Goal: Information Seeking & Learning: Find contact information

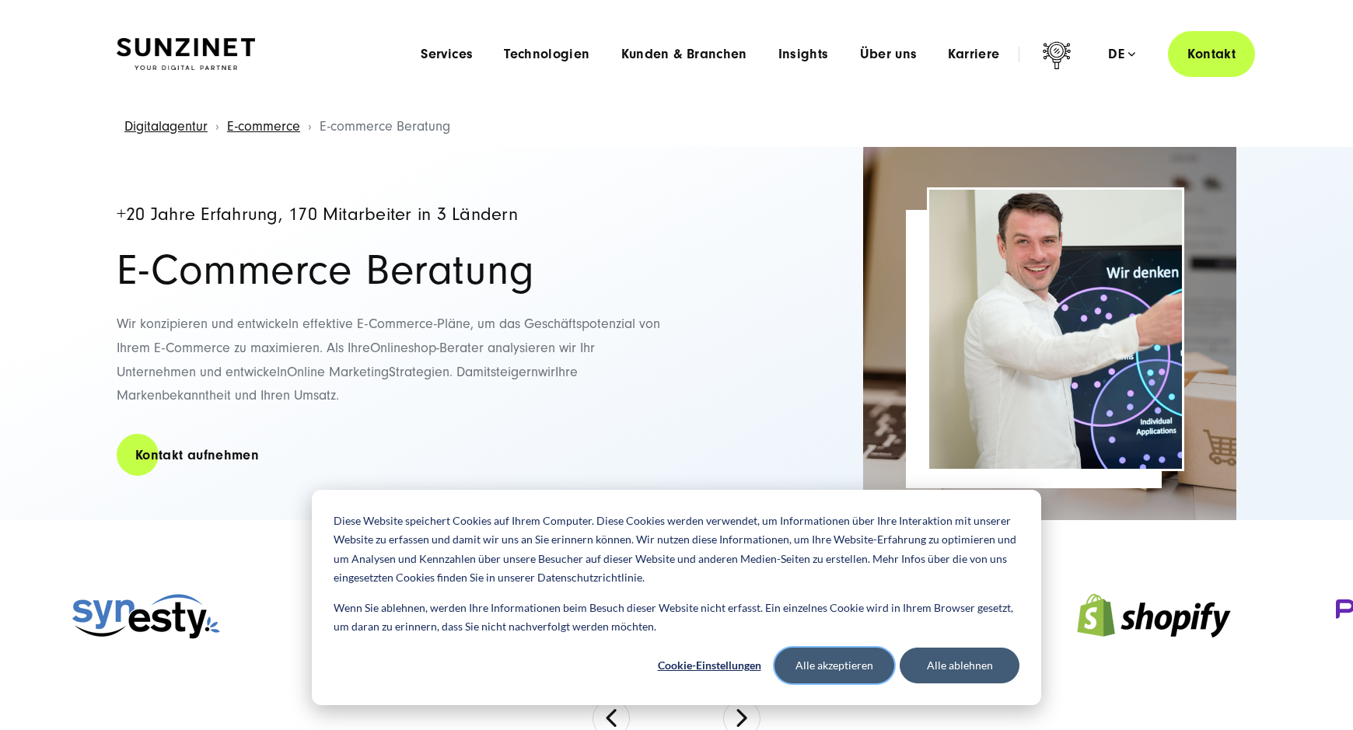
click at [858, 668] on button "Alle akzeptieren" at bounding box center [834, 666] width 120 height 36
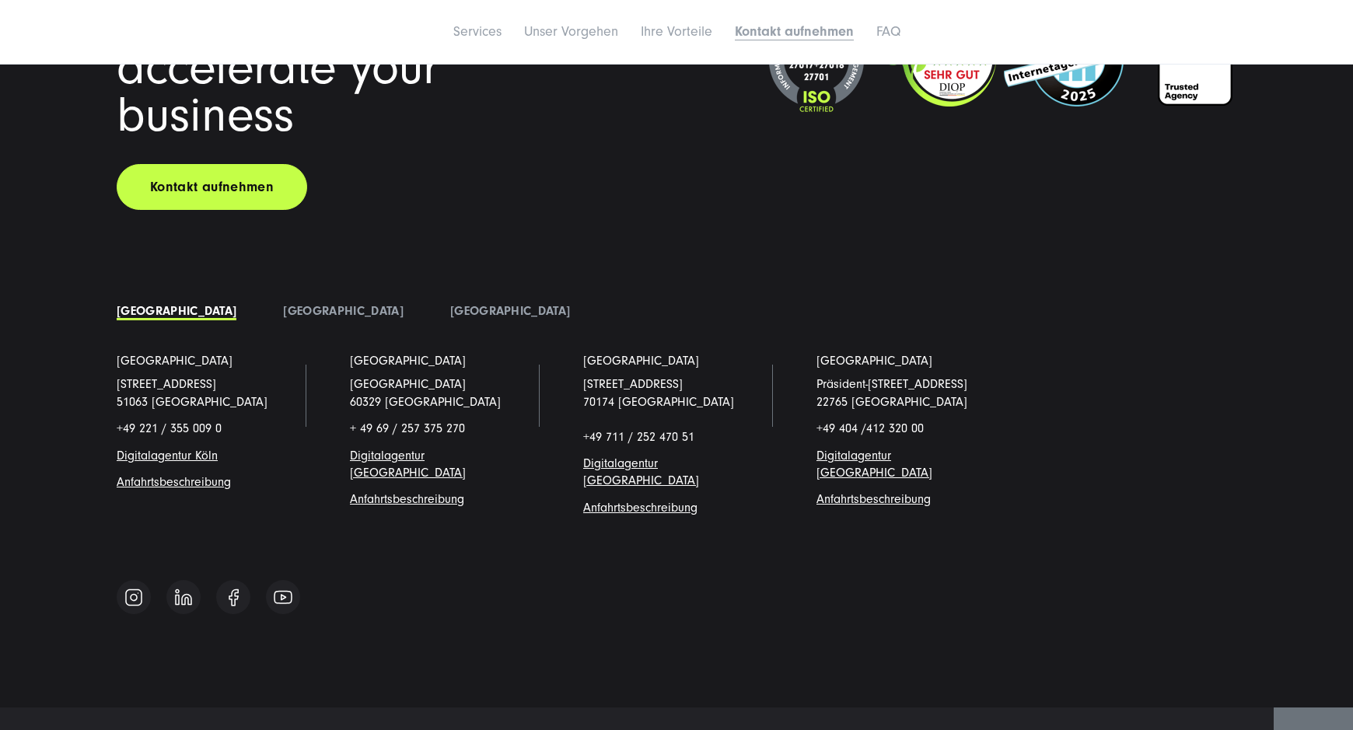
scroll to position [6997, 0]
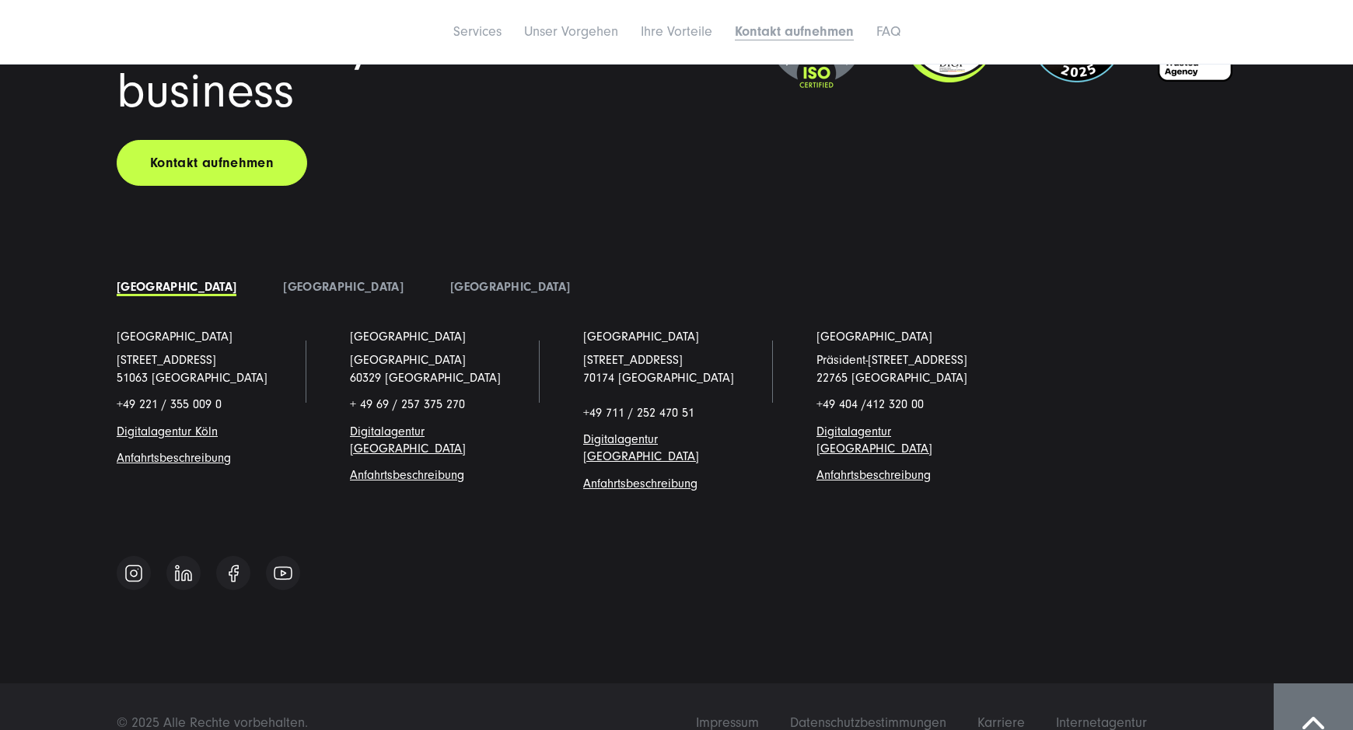
click at [463, 434] on span "Digitalagentur [GEOGRAPHIC_DATA]" at bounding box center [408, 439] width 116 height 31
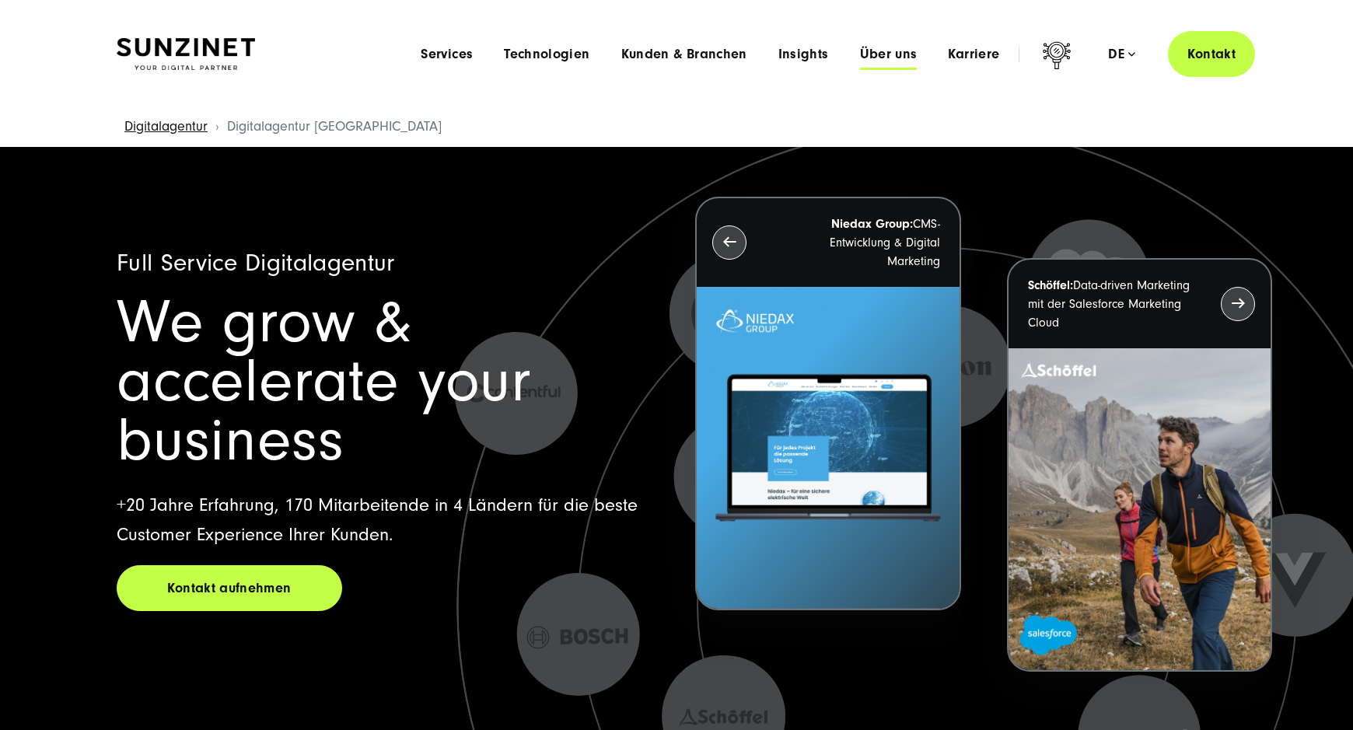
click at [903, 56] on span "Über uns" at bounding box center [889, 55] width 58 height 16
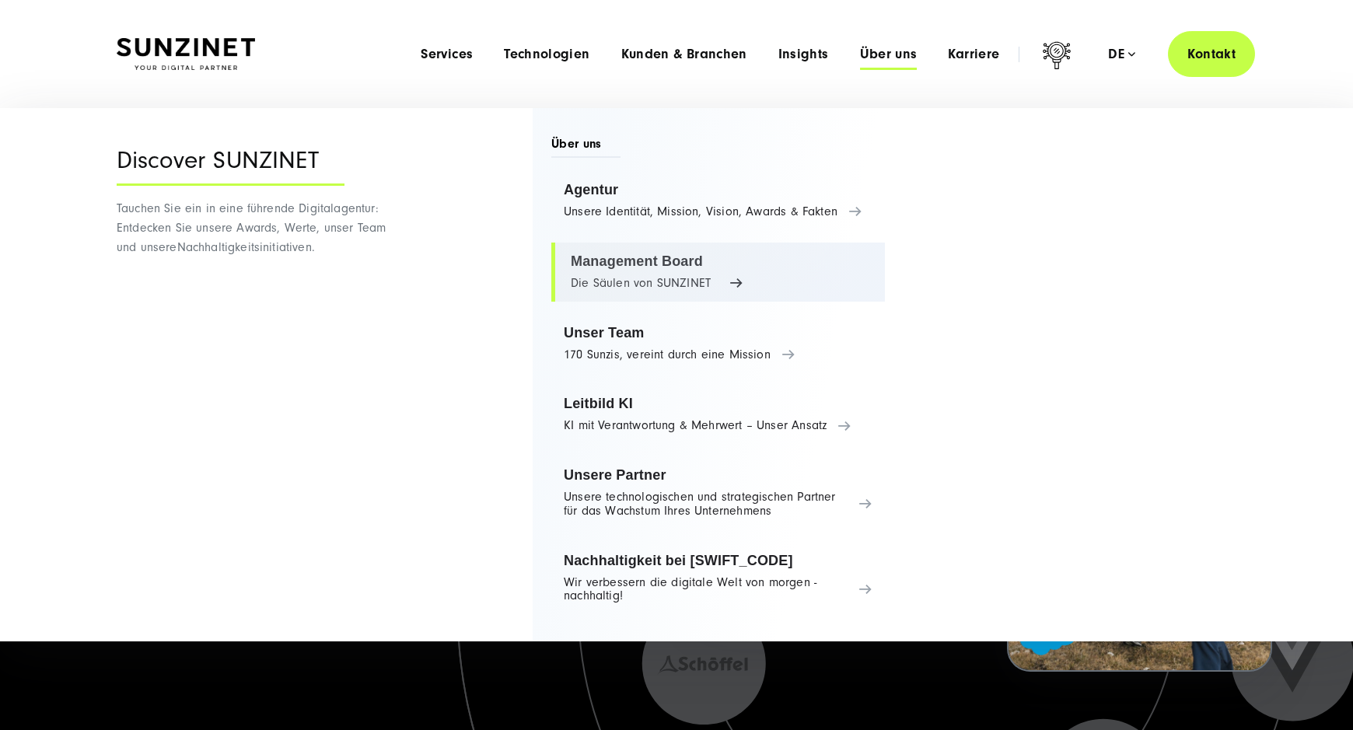
click at [730, 281] on link "Management Board Die Säulen von SUNZINET" at bounding box center [718, 272] width 334 height 59
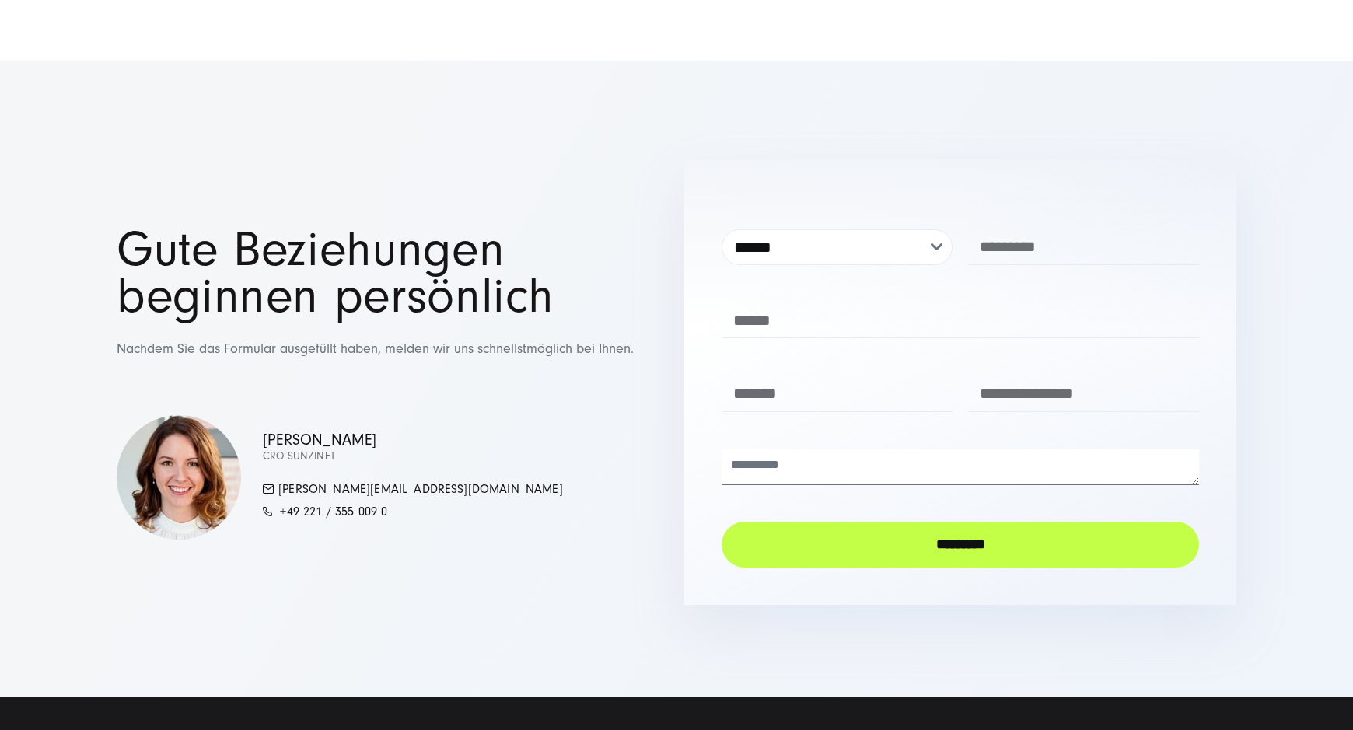
scroll to position [3499, 0]
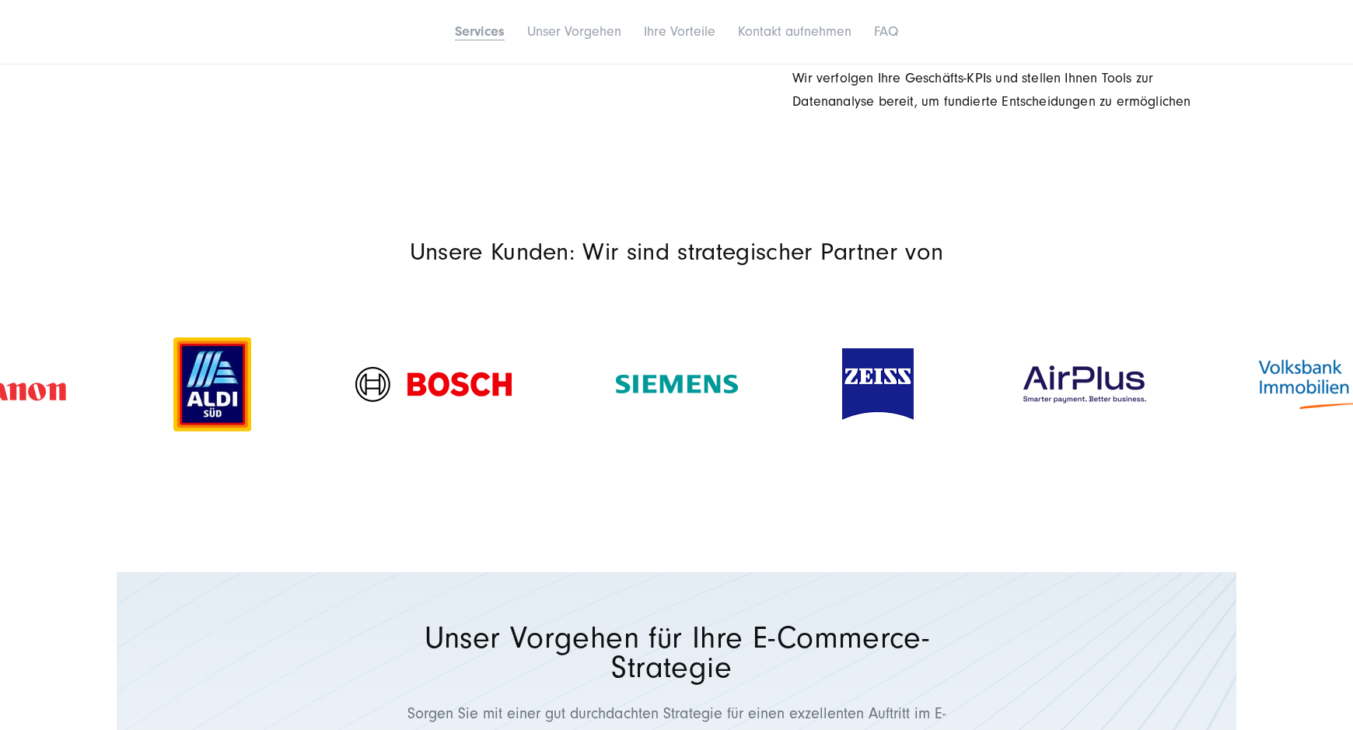
scroll to position [2099, 0]
